Goal: Transaction & Acquisition: Subscribe to service/newsletter

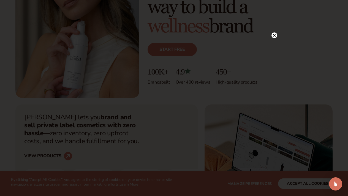
scroll to position [100, 0]
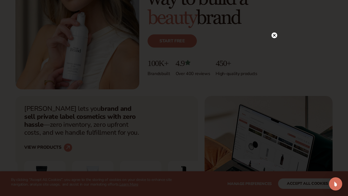
click at [272, 36] on circle at bounding box center [275, 35] width 6 height 6
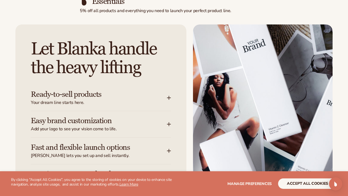
scroll to position [903, 0]
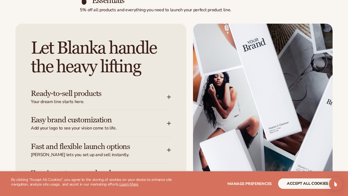
click at [167, 95] on icon at bounding box center [169, 97] width 4 height 4
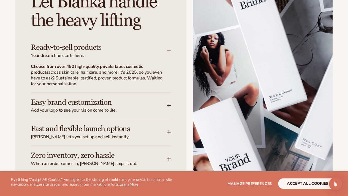
scroll to position [950, 0]
click at [168, 103] on icon at bounding box center [169, 105] width 4 height 4
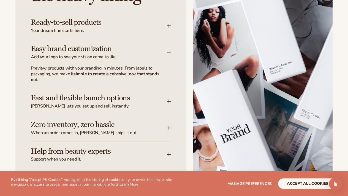
scroll to position [976, 0]
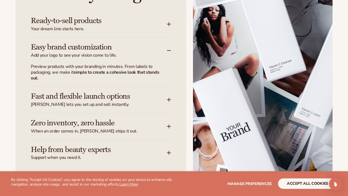
click at [169, 98] on icon at bounding box center [169, 100] width 4 height 4
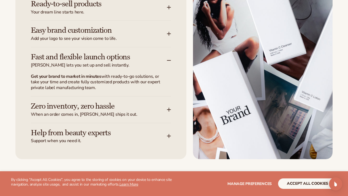
scroll to position [994, 0]
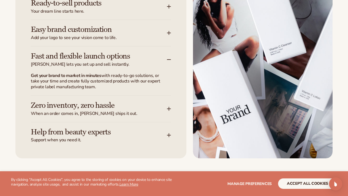
click at [169, 107] on icon at bounding box center [169, 109] width 0 height 4
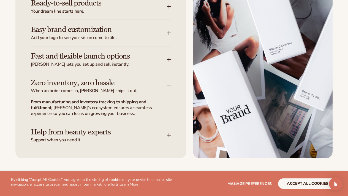
click at [168, 133] on icon at bounding box center [169, 135] width 4 height 4
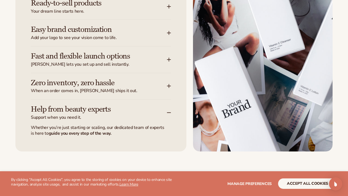
click at [278, 185] on button "accept all cookies" at bounding box center [307, 184] width 59 height 10
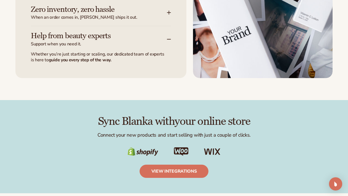
scroll to position [1068, 0]
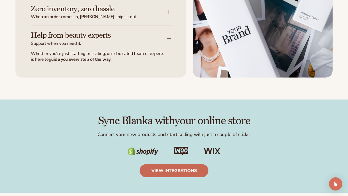
click at [176, 166] on link "view integrations" at bounding box center [174, 170] width 69 height 13
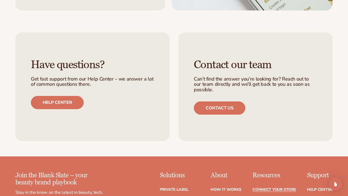
scroll to position [579, 0]
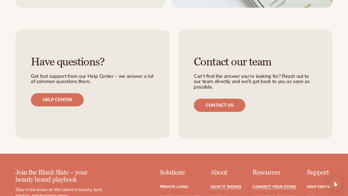
click at [229, 185] on link "How It Works" at bounding box center [226, 187] width 31 height 4
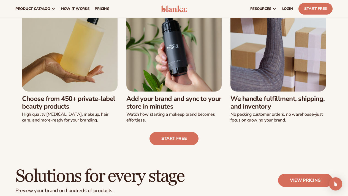
scroll to position [152, 0]
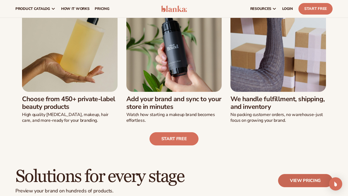
click at [289, 180] on link "View pricing" at bounding box center [305, 180] width 55 height 13
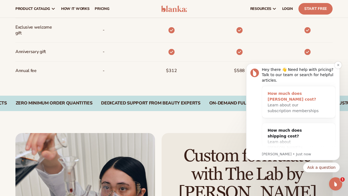
scroll to position [1, 0]
click at [337, 66] on icon "Dismiss notification" at bounding box center [338, 65] width 3 height 3
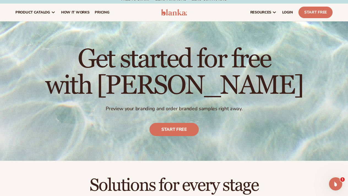
scroll to position [0, 0]
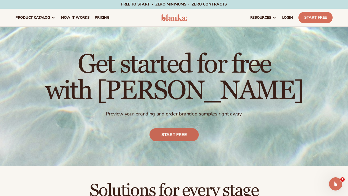
click at [181, 134] on link "Start free" at bounding box center [174, 134] width 49 height 13
